Goal: Book appointment/travel/reservation

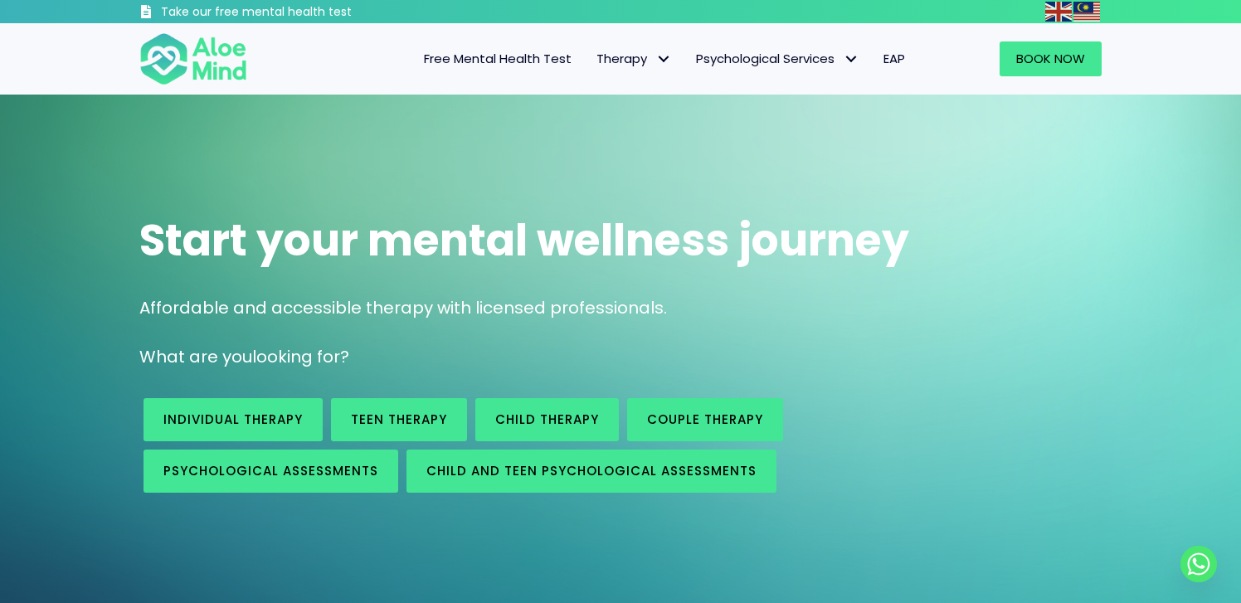
click at [537, 54] on span "Free Mental Health Test" at bounding box center [498, 58] width 148 height 17
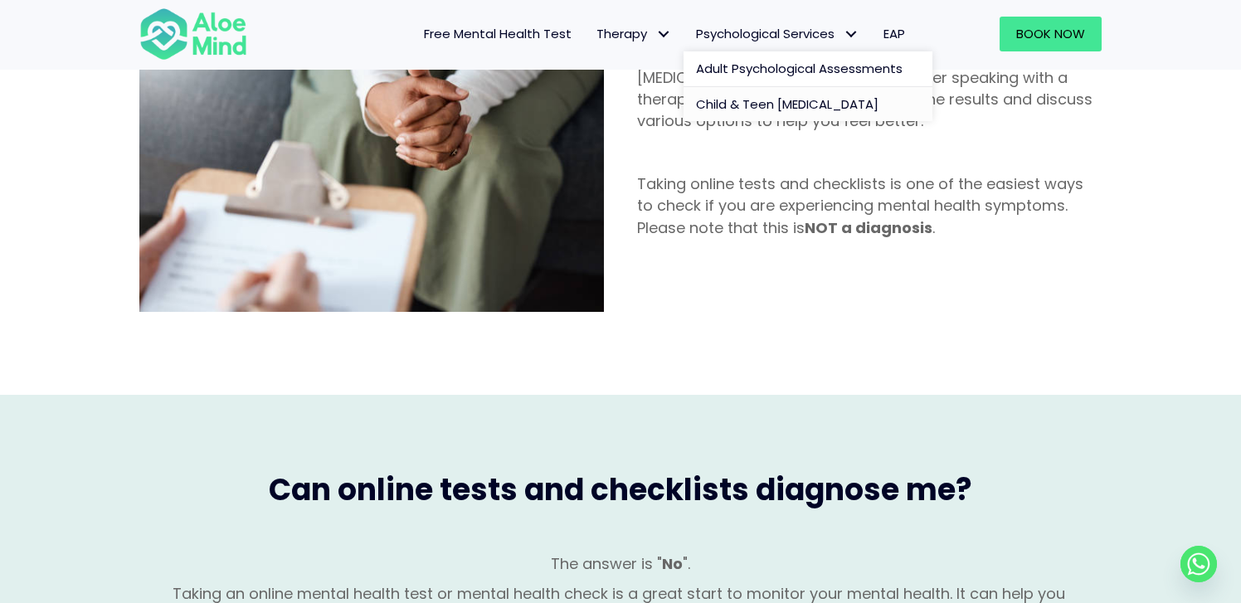
scroll to position [1104, 0]
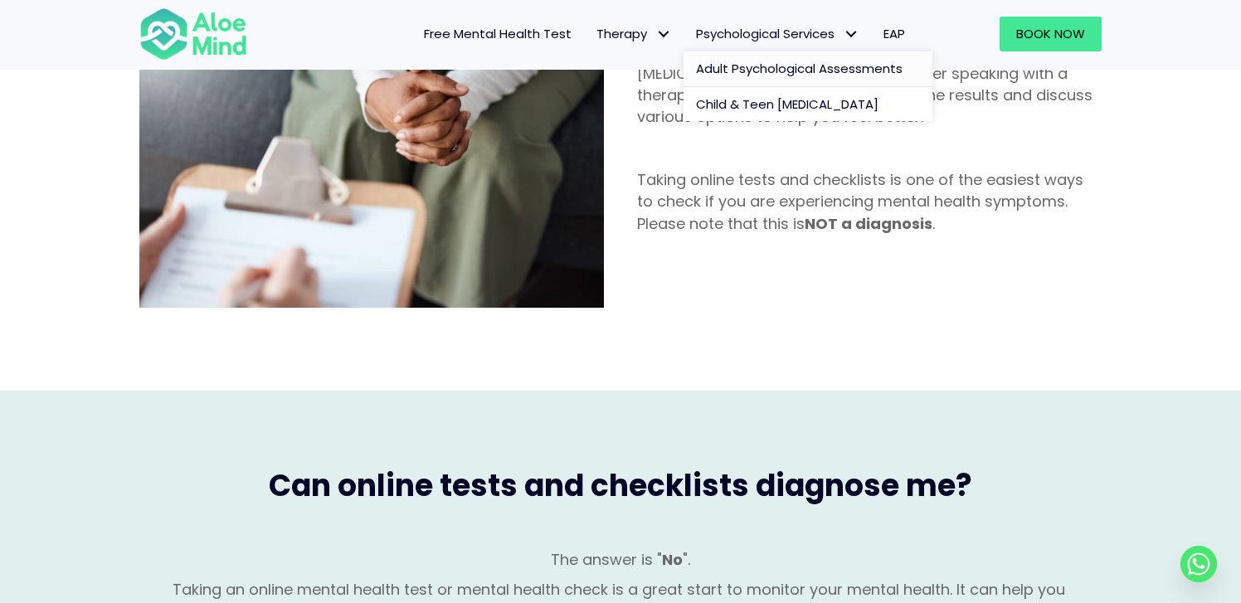
click at [788, 70] on span "Adult Psychological Assessments" at bounding box center [799, 68] width 207 height 17
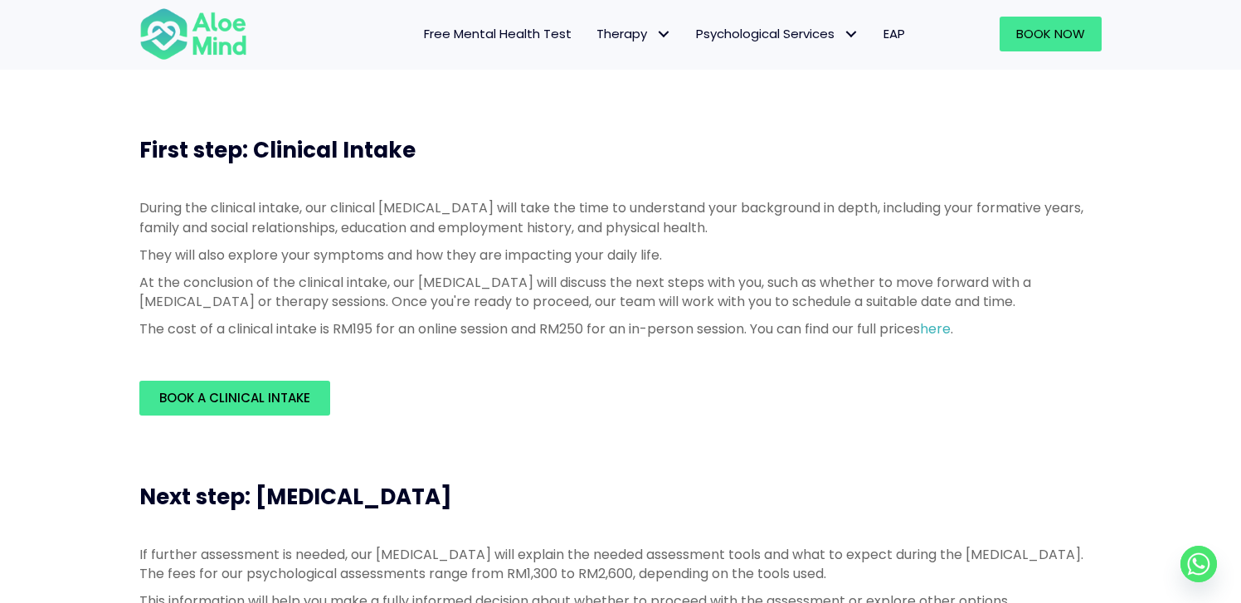
scroll to position [384, 0]
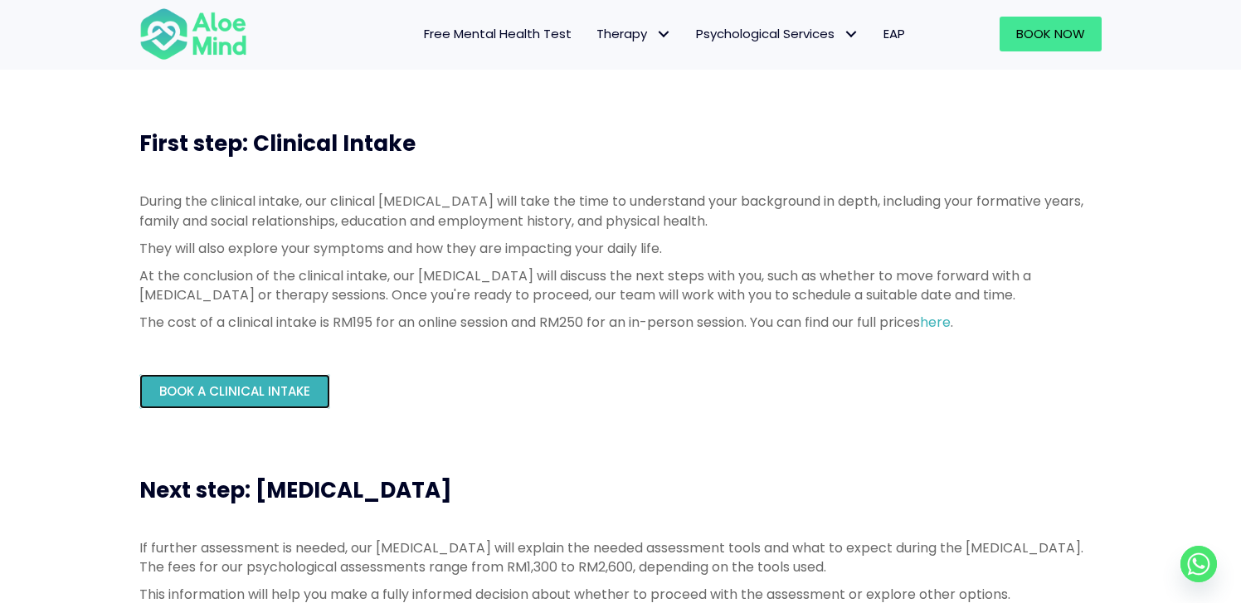
click at [248, 380] on link "Book a Clinical Intake" at bounding box center [234, 391] width 191 height 35
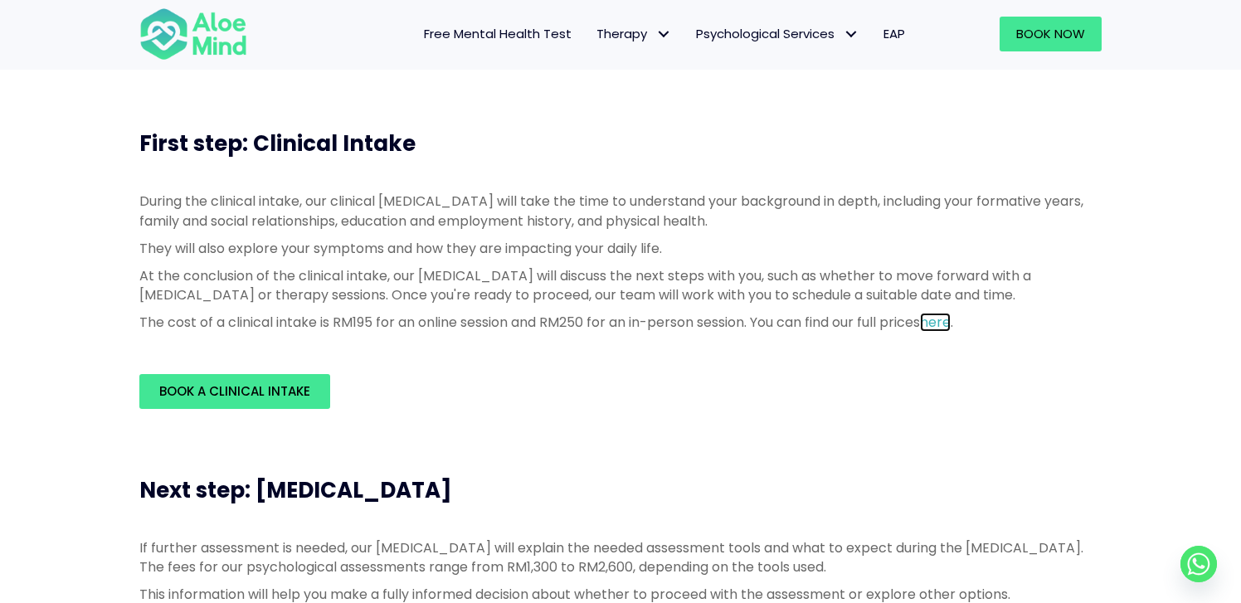
click at [950, 320] on link "here" at bounding box center [935, 322] width 31 height 19
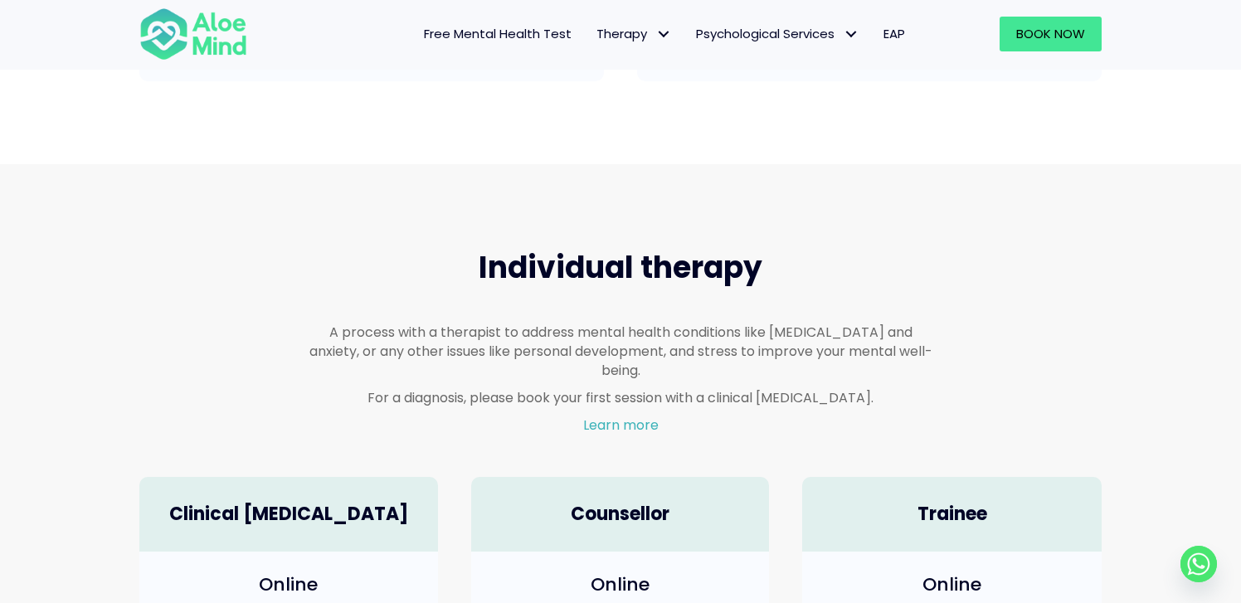
scroll to position [883, 0]
